Goal: Task Accomplishment & Management: Manage account settings

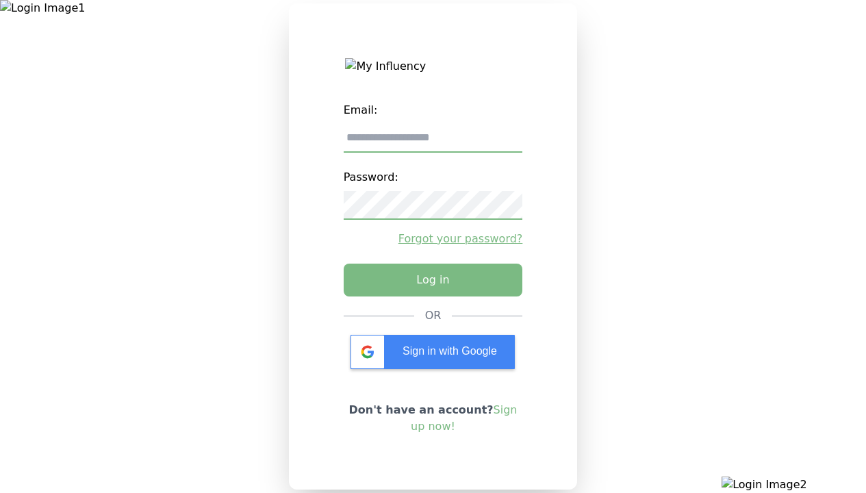
click at [433, 143] on input "email" at bounding box center [433, 138] width 179 height 29
type input "**********"
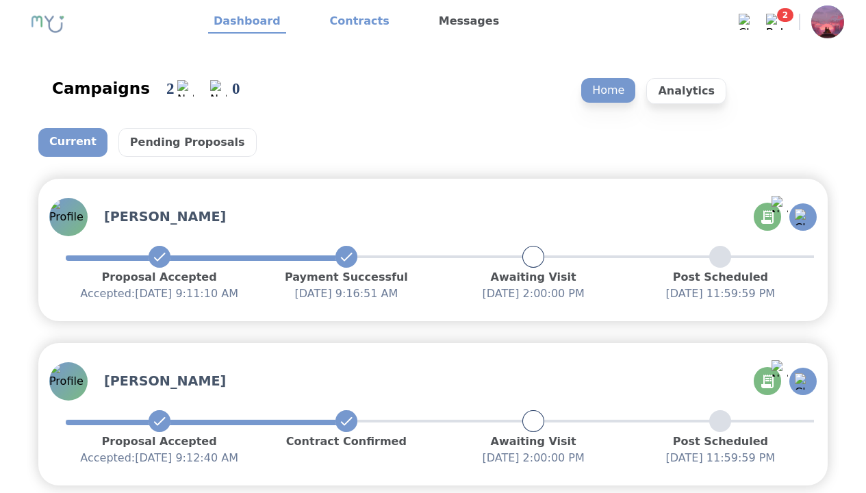
click at [351, 22] on link "Contracts" at bounding box center [360, 21] width 71 height 23
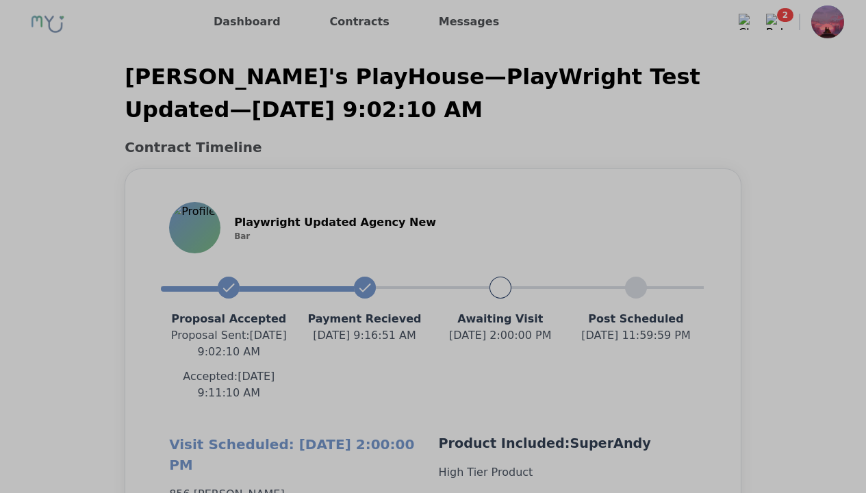
scroll to position [1202, 0]
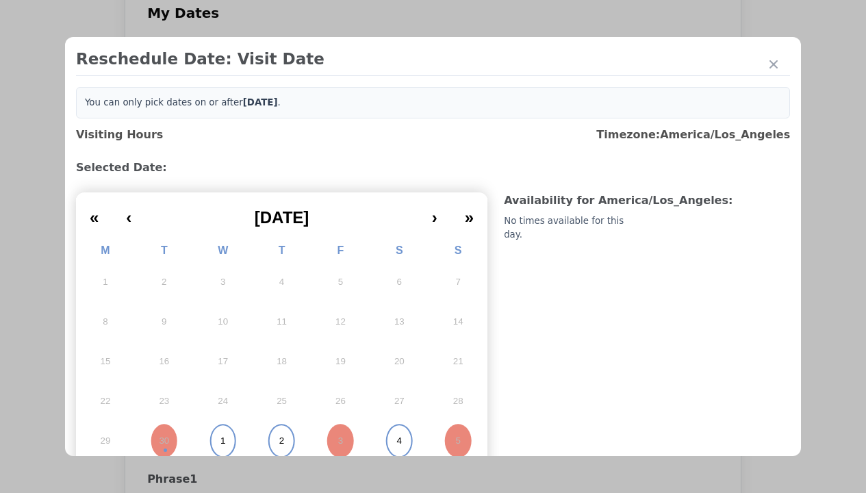
click at [221, 436] on abbr "1" at bounding box center [222, 441] width 5 height 12
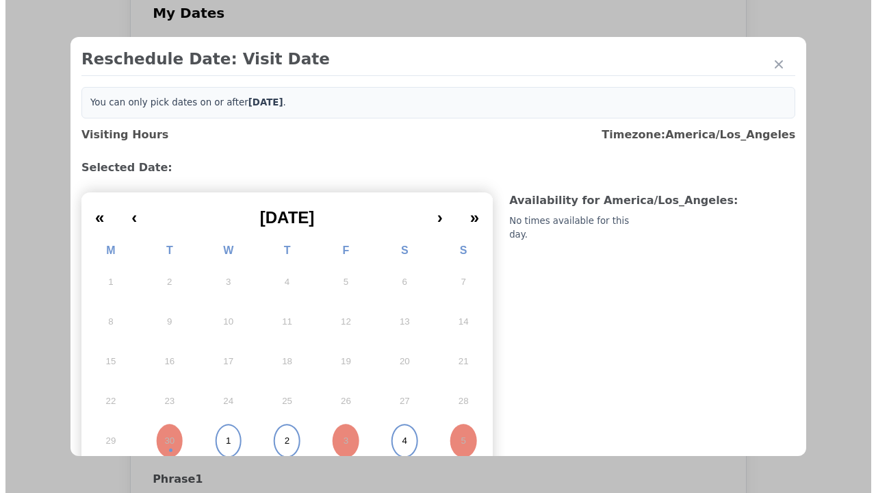
scroll to position [5, 0]
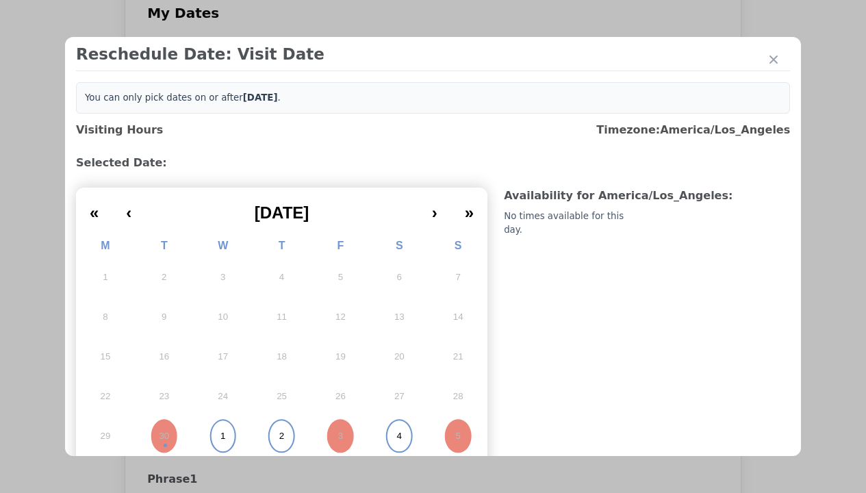
click at [217, 322] on div "Update Submission Date" at bounding box center [217, 329] width 113 height 14
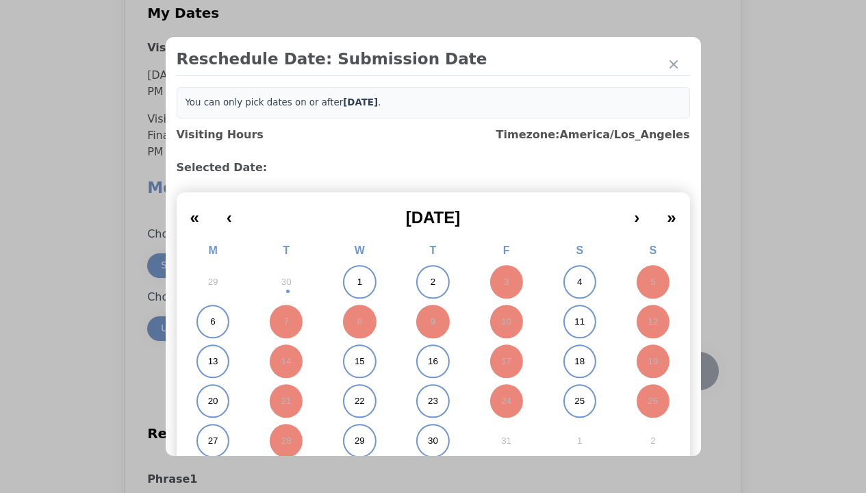
click at [357, 282] on abbr "1" at bounding box center [359, 282] width 5 height 12
click at [671, 357] on div "Submit Date Change" at bounding box center [671, 370] width 68 height 27
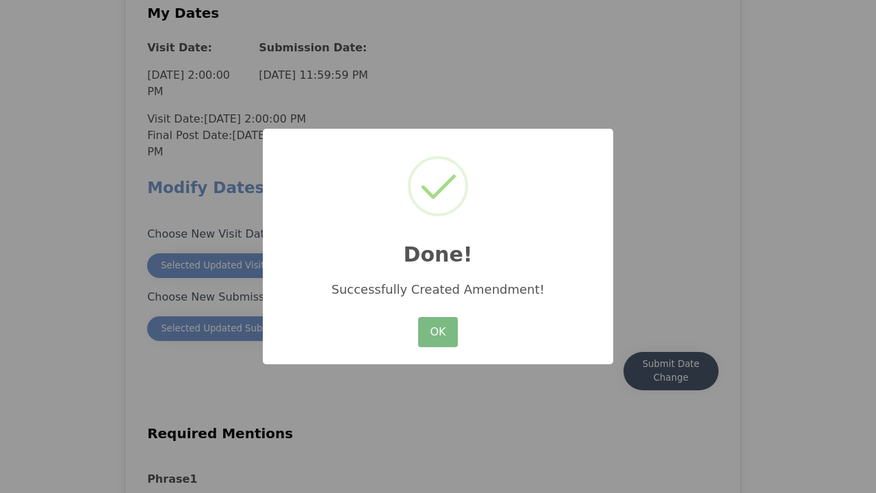
click at [438, 333] on button "OK" at bounding box center [438, 332] width 40 height 30
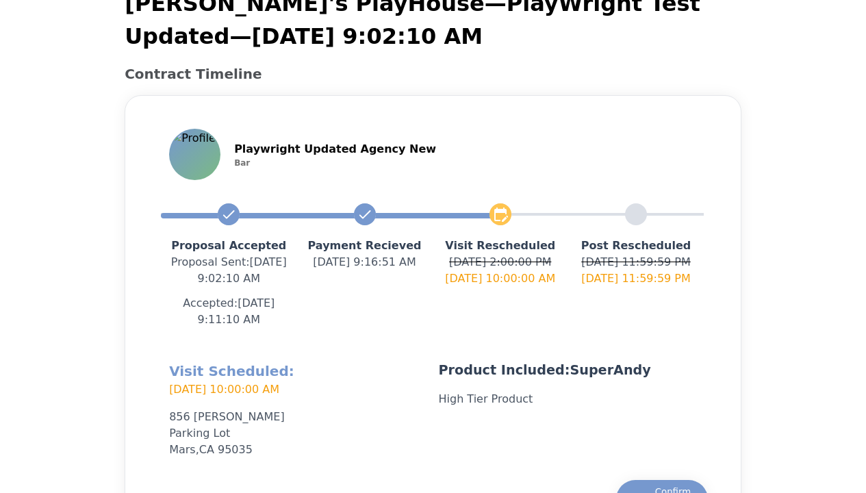
scroll to position [68, 0]
